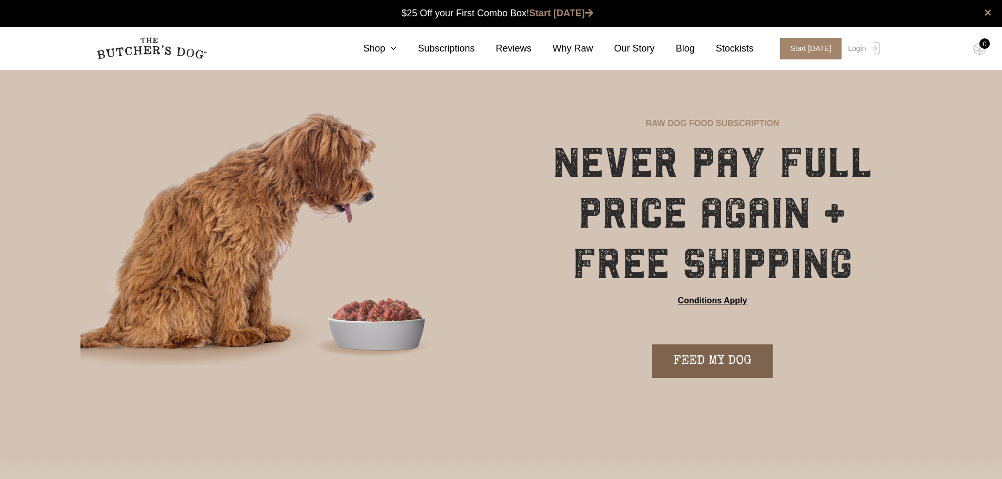
click at [747, 364] on link "FEED MY DOG" at bounding box center [712, 361] width 120 height 34
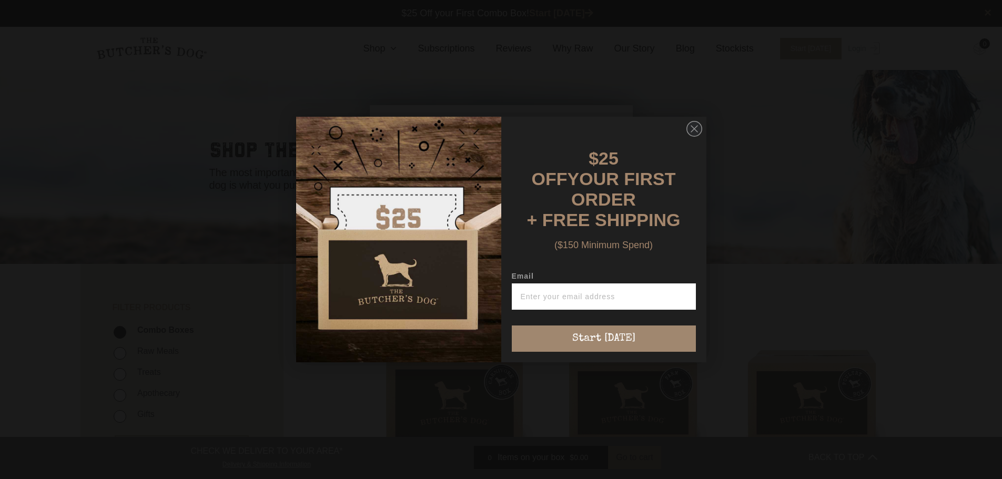
click at [462, 195] on img "POPUP Form" at bounding box center [398, 240] width 205 height 246
click at [613, 290] on input "Email" at bounding box center [604, 296] width 184 height 26
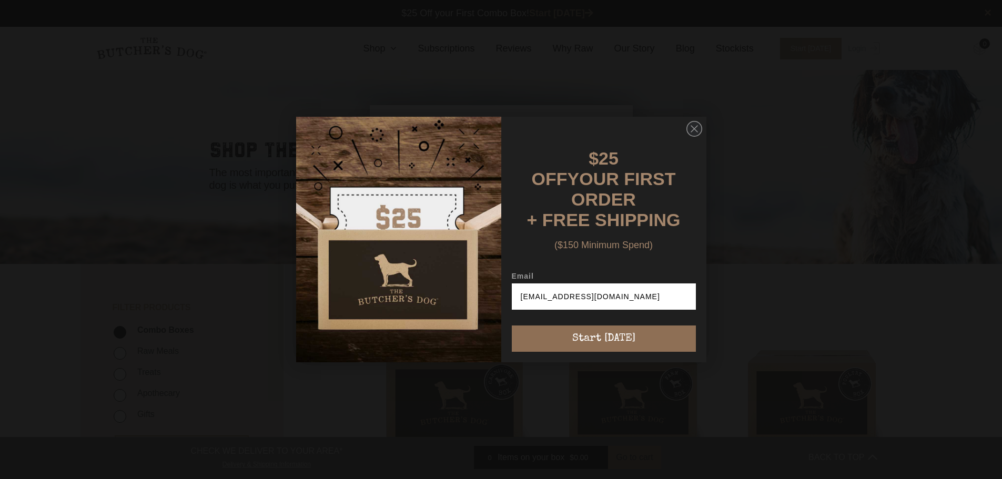
type input "tewitheridge@outlook.com"
drag, startPoint x: 633, startPoint y: 345, endPoint x: 639, endPoint y: 341, distance: 7.9
click at [635, 344] on button "Start [DATE]" at bounding box center [604, 339] width 184 height 26
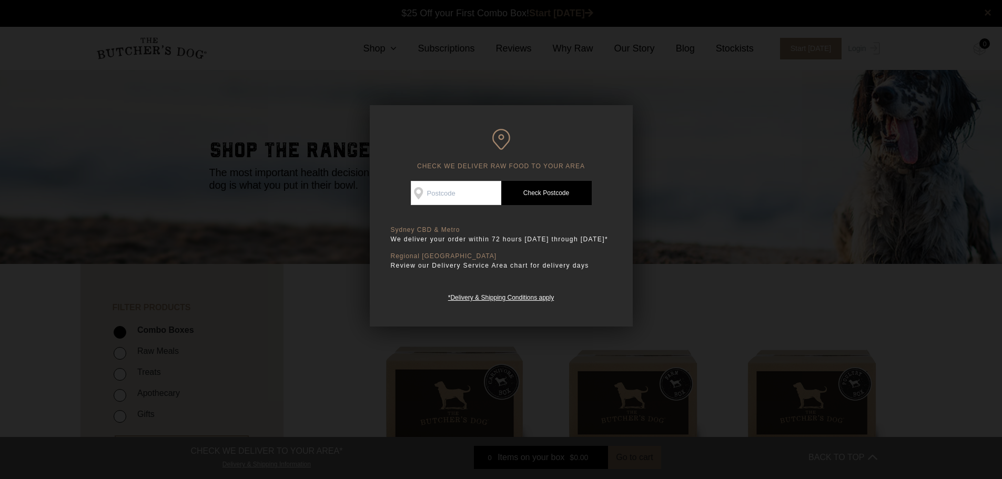
click at [458, 201] on input "Check Availability At" at bounding box center [456, 193] width 90 height 24
type input "2571"
click at [528, 186] on link "Check Postcode" at bounding box center [546, 193] width 90 height 24
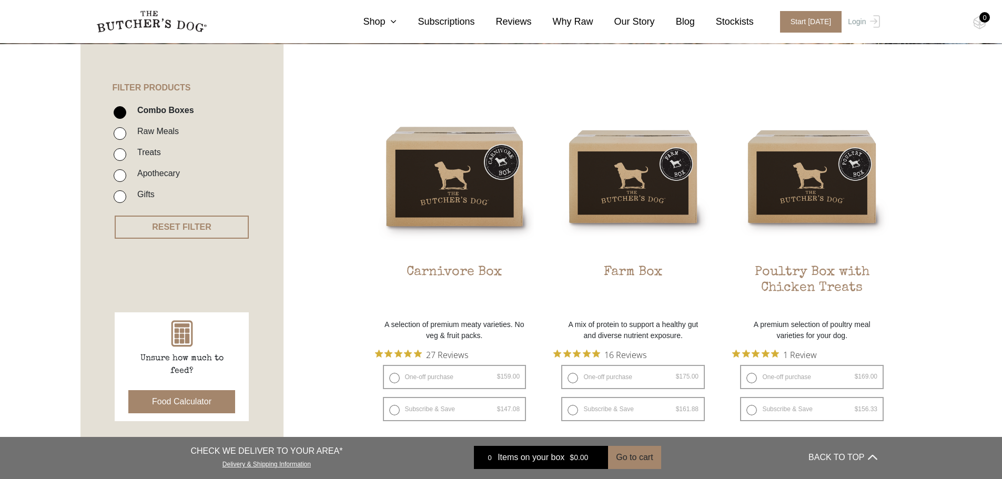
scroll to position [210, 0]
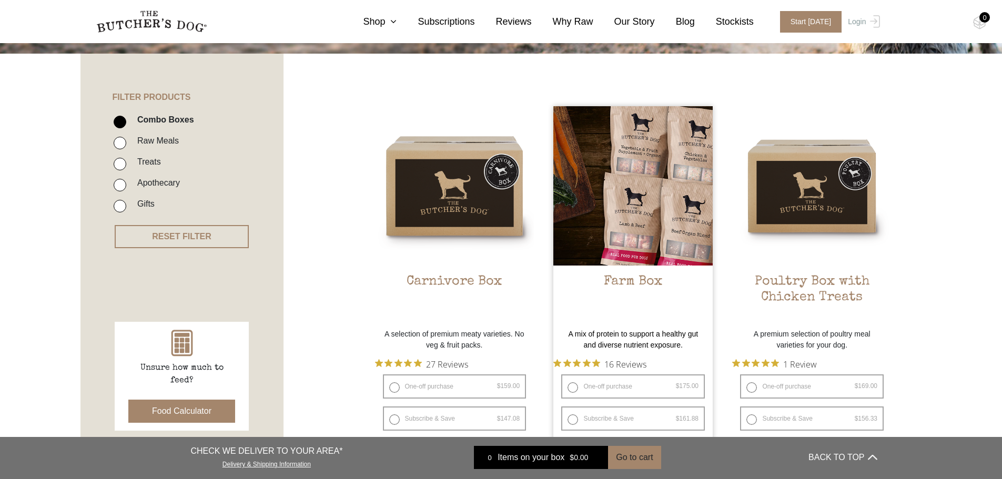
click at [661, 224] on img at bounding box center [632, 185] width 159 height 159
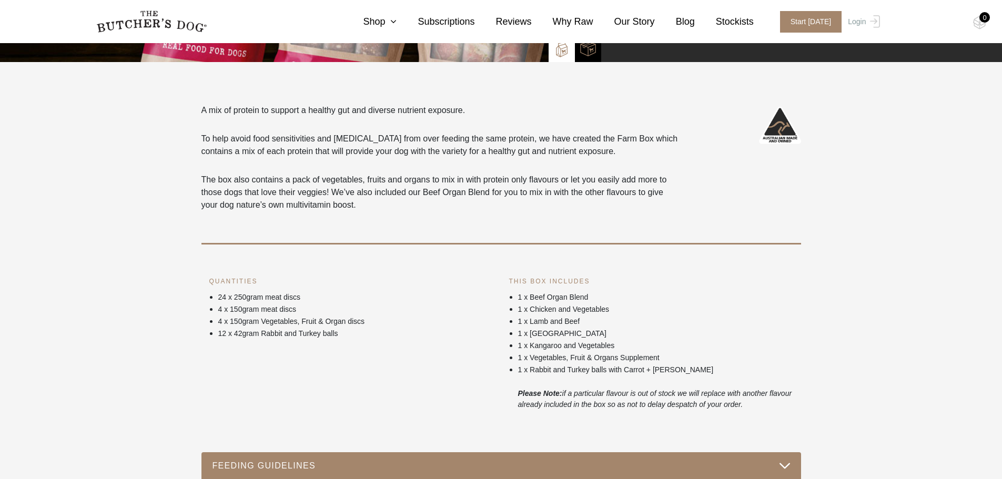
scroll to position [473, 0]
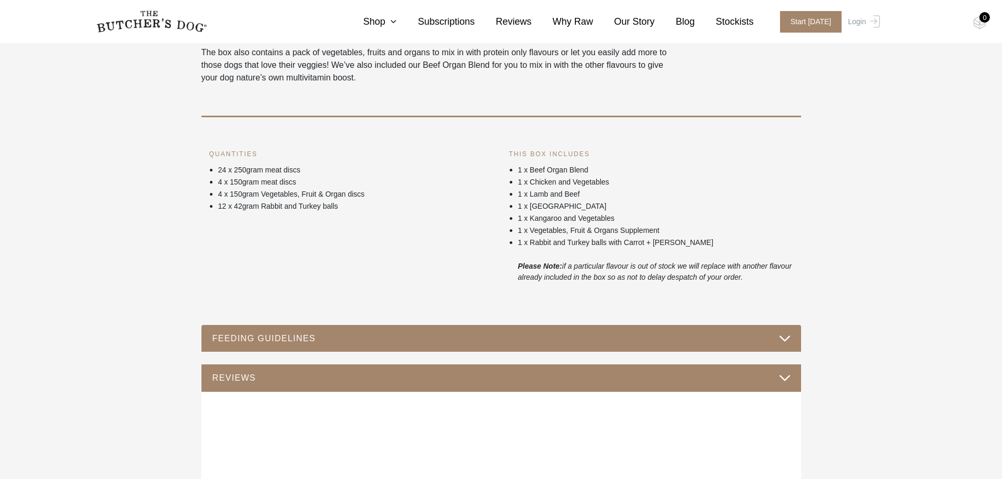
click at [716, 338] on button "FEEDING GUIDELINES" at bounding box center [501, 338] width 578 height 14
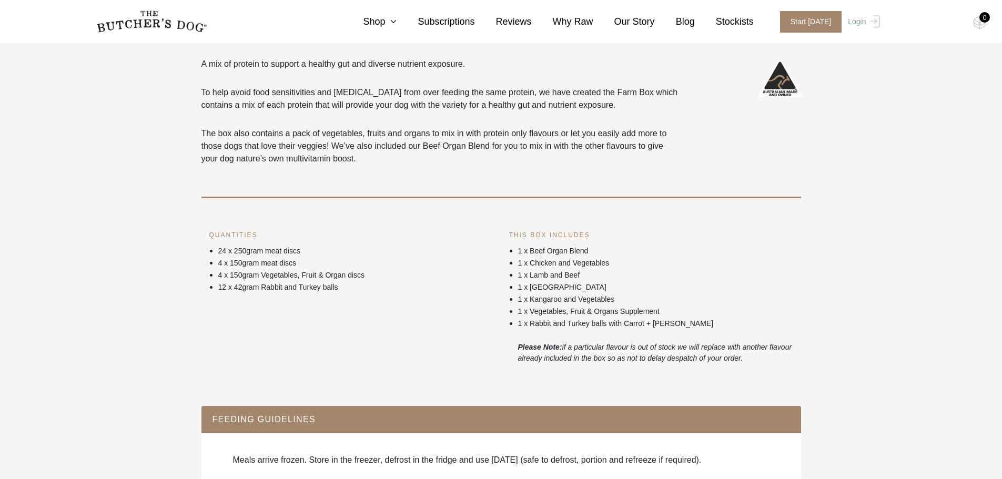
scroll to position [421, 0]
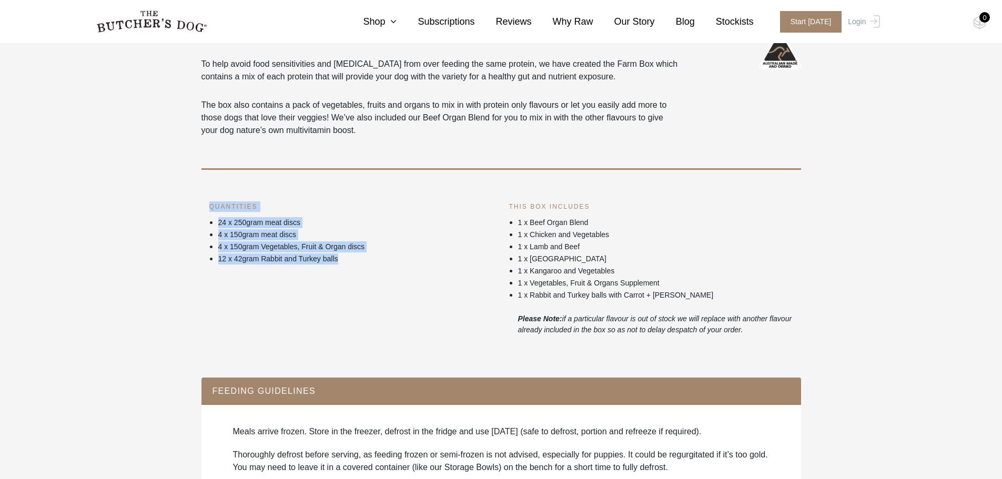
drag, startPoint x: 214, startPoint y: 213, endPoint x: 382, endPoint y: 261, distance: 174.9
click at [382, 261] on div "QUANTITIES 24 x 250gram meat discs 4 x 150gram meat discs 4 x 150gram Vegetable…" at bounding box center [351, 268] width 300 height 134
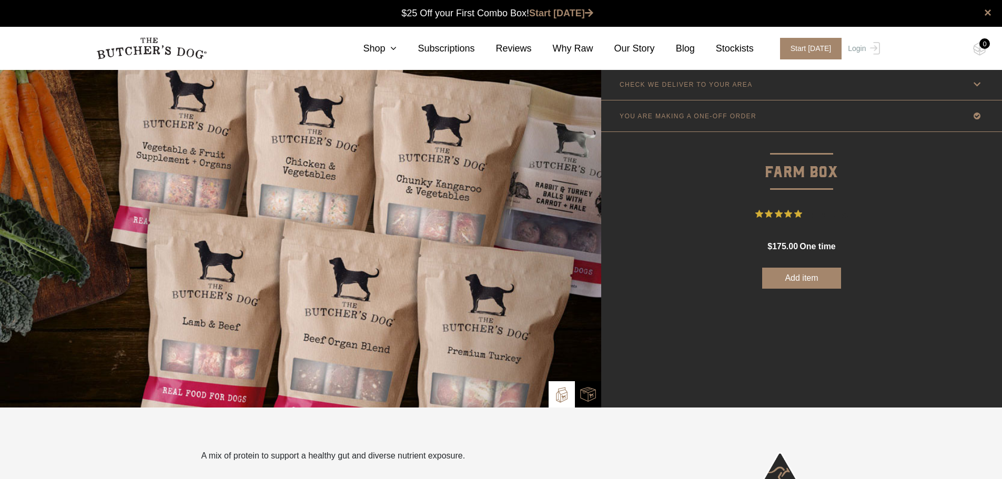
scroll to position [0, 0]
click at [397, 48] on icon at bounding box center [391, 48] width 12 height 9
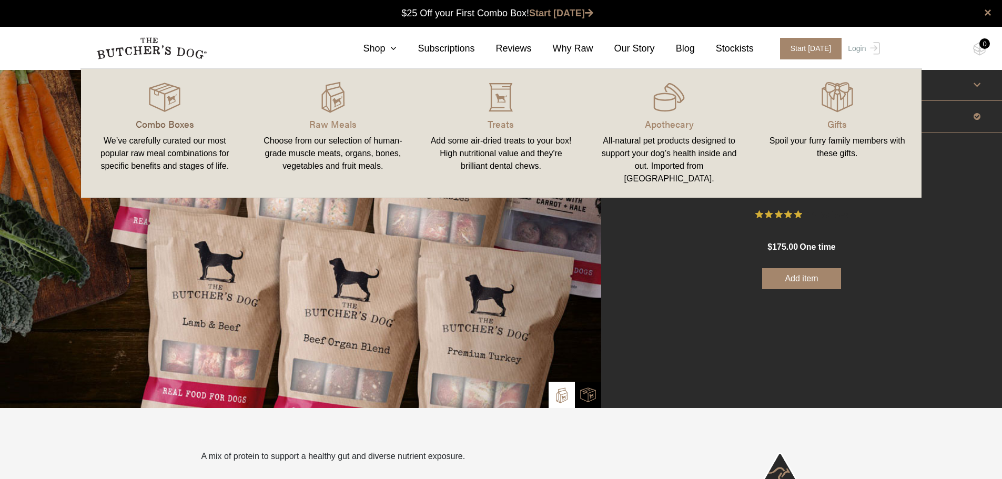
click at [155, 125] on p "Combo Boxes" at bounding box center [165, 124] width 143 height 14
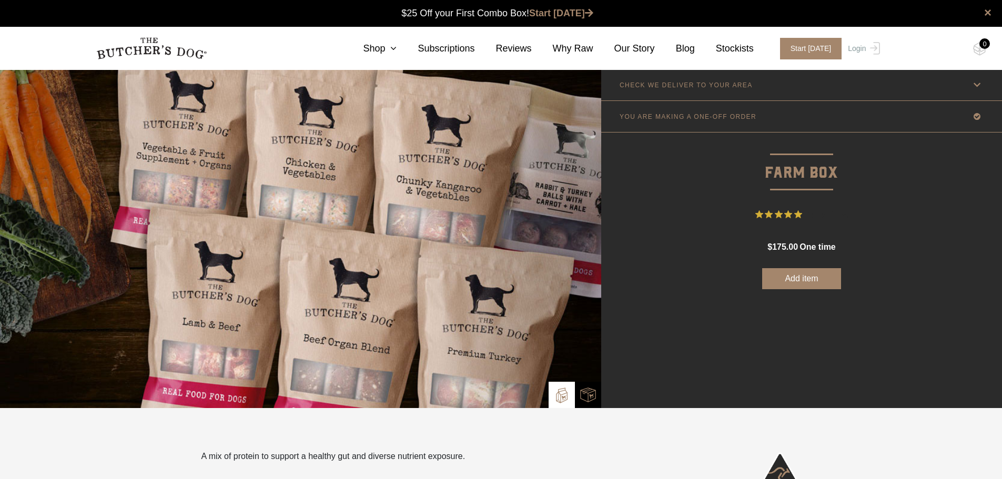
click at [769, 110] on link "YOU ARE MAKING A ONE-OFF ORDER" at bounding box center [801, 116] width 401 height 31
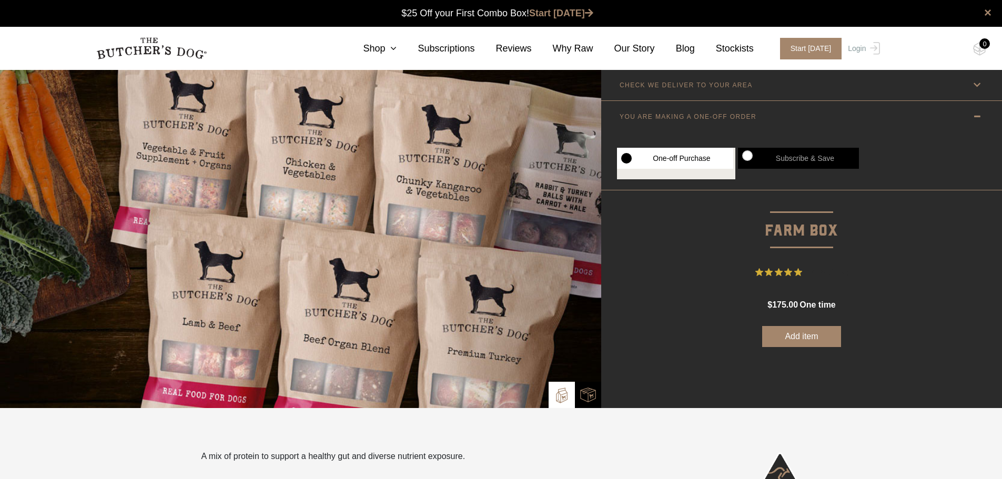
click at [767, 88] on link "CHECK WE DELIVER TO YOUR AREA" at bounding box center [801, 84] width 401 height 31
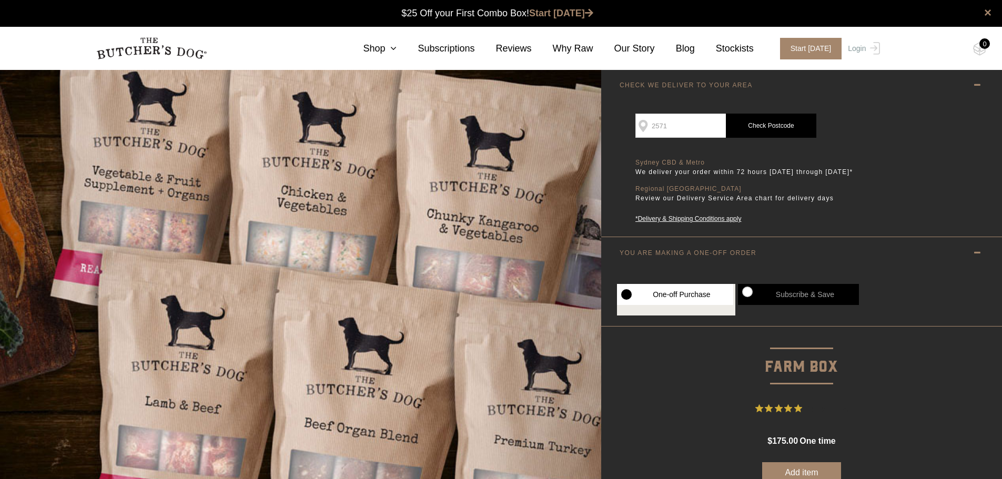
click at [766, 130] on link "Check Postcode" at bounding box center [771, 126] width 90 height 24
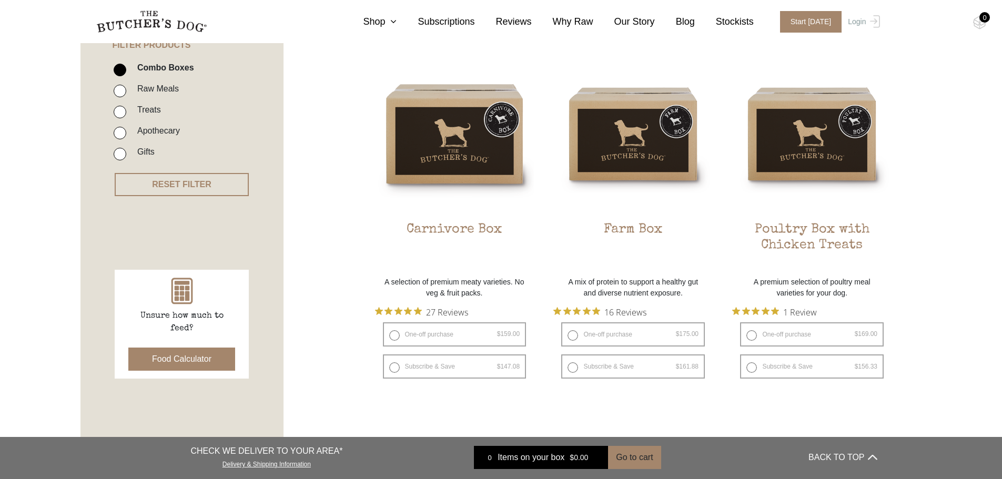
scroll to position [263, 0]
click at [175, 360] on button "Food Calculator" at bounding box center [181, 358] width 107 height 23
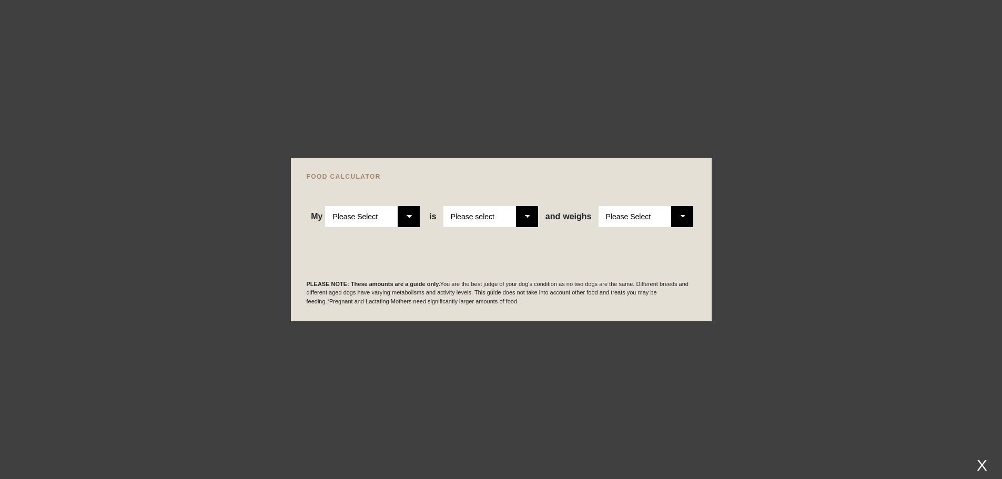
click at [390, 218] on select "Please Select Adult Dog Puppy" at bounding box center [372, 216] width 95 height 21
select select "adult"
click at [326, 206] on select "Please Select Adult Dog Puppy" at bounding box center [372, 216] width 95 height 21
click at [485, 216] on select "Please select a healthy weight overweight" at bounding box center [490, 216] width 95 height 21
select select "00"
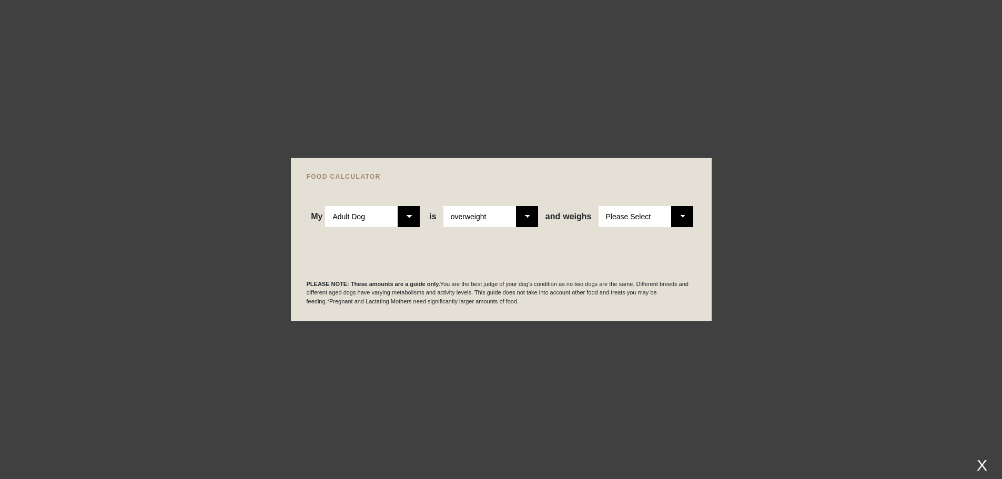
click at [444, 206] on select "Please select a healthy weight overweight" at bounding box center [490, 216] width 95 height 21
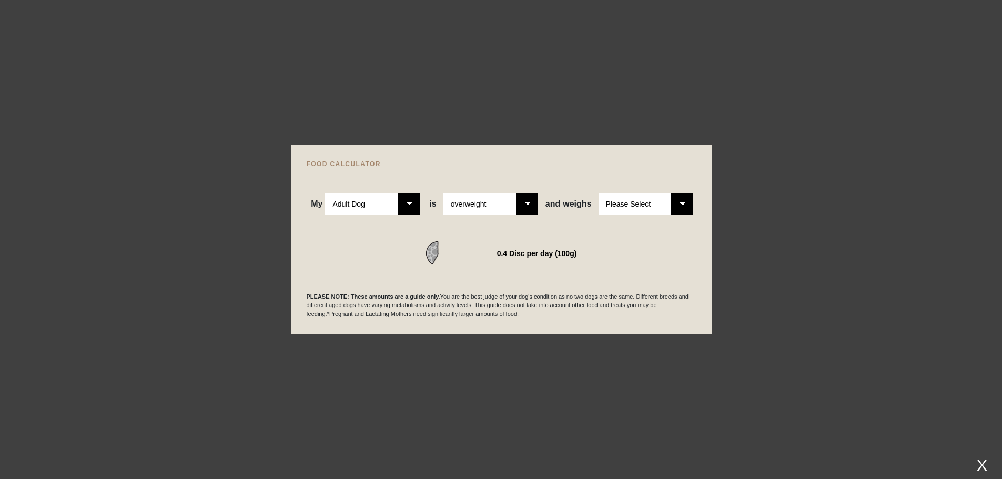
click at [651, 192] on div "My Please Select Adult Dog Puppy is Please Select 2-4 months old 4-5 months old…" at bounding box center [501, 190] width 389 height 47
click at [651, 198] on select "Please Select 1kg 2kg 3kg 4kg 5kg 6kg 7kg 8kg 9kg 10kg 11kg 12kg 13kg 14kg 15kg…" at bounding box center [645, 204] width 95 height 21
select select "22"
click at [598, 194] on select "Please Select 1kg 2kg 3kg 4kg 5kg 6kg 7kg 8kg 9kg 10kg 11kg 12kg 13kg 14kg 15kg…" at bounding box center [645, 204] width 95 height 21
click at [620, 276] on div "PLEASE NOTE: These amounts are a guide only. You are the best judge of your dog…" at bounding box center [501, 292] width 389 height 53
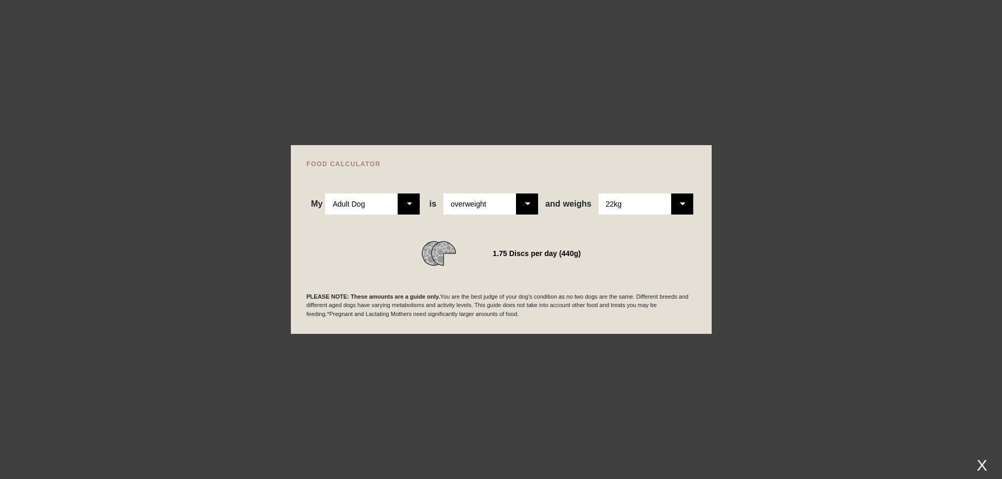
click at [645, 204] on select "Please Select 1kg 2kg 3kg 4kg 5kg 6kg 7kg 8kg 9kg 10kg 11kg 12kg 13kg 14kg 15kg…" at bounding box center [645, 204] width 95 height 21
click at [482, 208] on select "Please select a healthy weight overweight" at bounding box center [490, 204] width 95 height 21
select select "0"
click at [444, 194] on select "Please select a healthy weight overweight" at bounding box center [490, 204] width 95 height 21
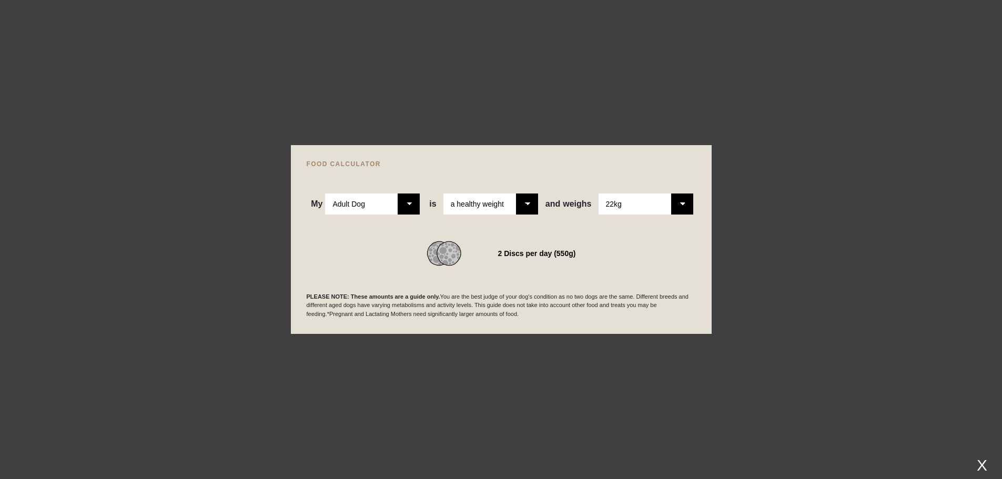
click at [802, 186] on div at bounding box center [501, 239] width 1002 height 479
click at [331, 102] on div at bounding box center [501, 239] width 1002 height 479
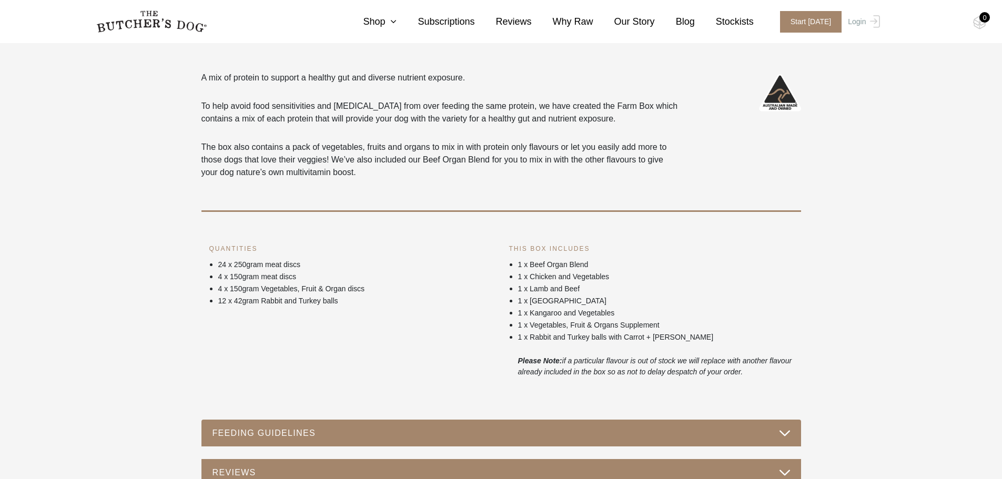
scroll to position [421, 0]
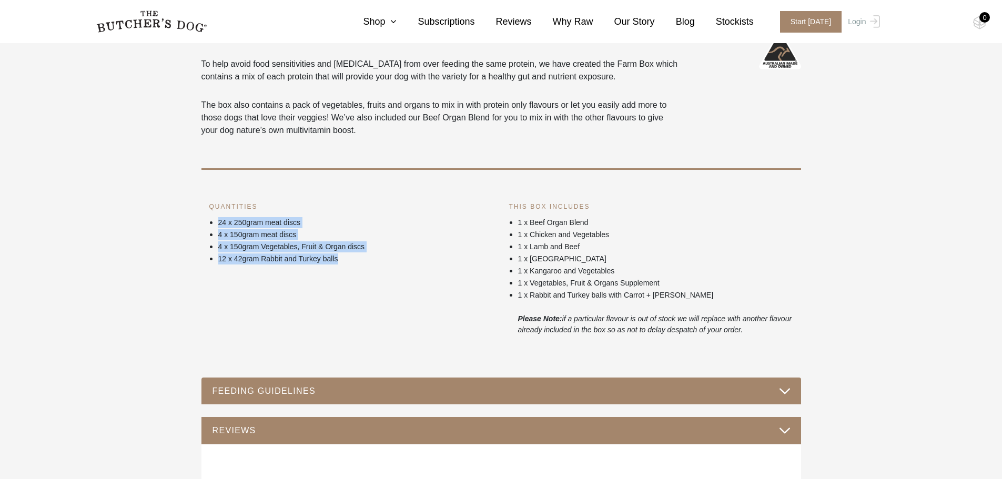
drag, startPoint x: 214, startPoint y: 224, endPoint x: 352, endPoint y: 261, distance: 143.6
click at [352, 261] on ul "24 x 250gram meat discs 4 x 150gram meat discs 4 x 150gram Vegetables, Fruit & …" at bounding box center [351, 240] width 284 height 48
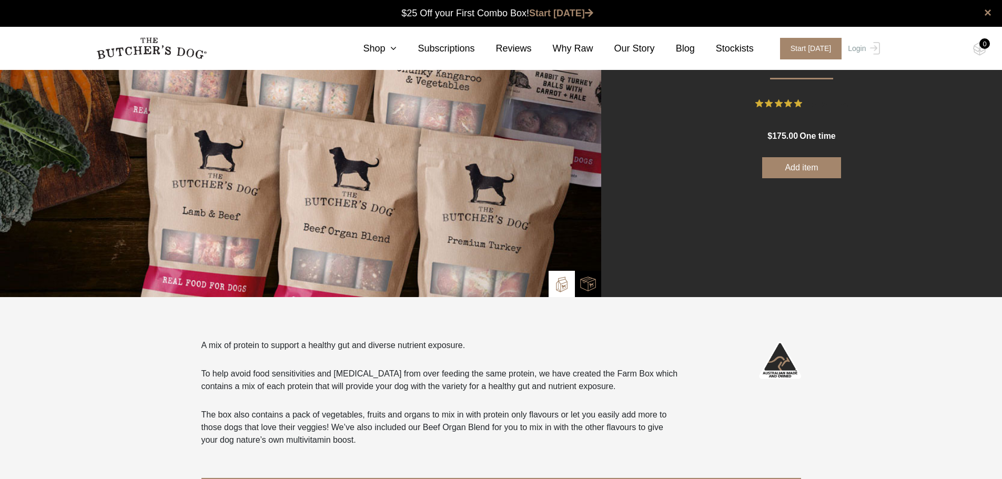
scroll to position [0, 0]
